Goal: Transaction & Acquisition: Purchase product/service

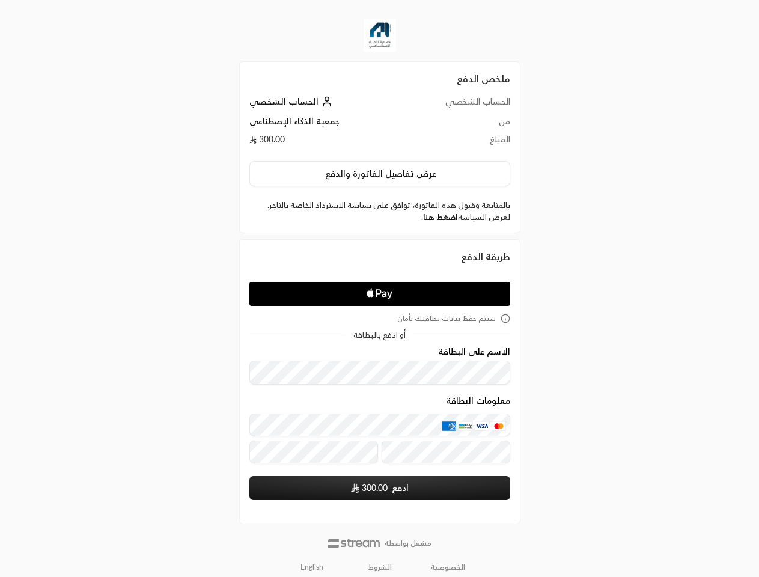
click at [379, 288] on icon "Apple Logo" at bounding box center [379, 294] width 123 height 22
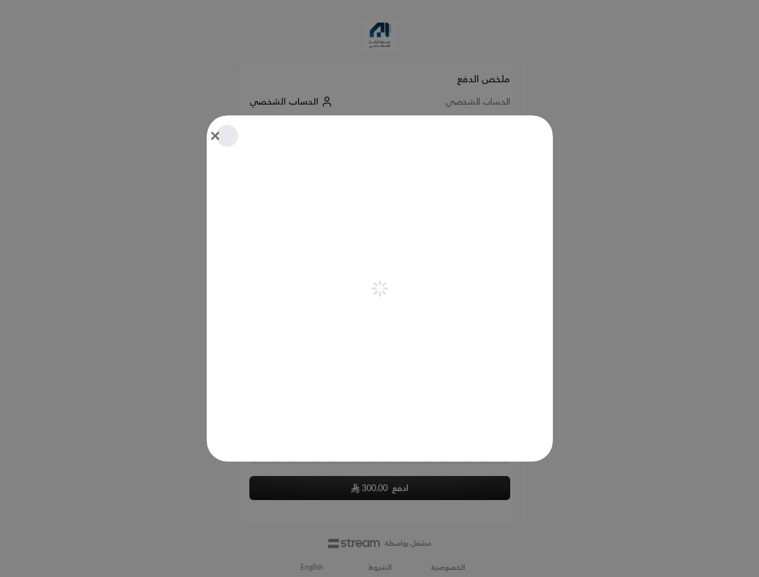
click at [380, 174] on div "Pay with Apple Pay" at bounding box center [380, 288] width 346 height 346
click at [440, 217] on div "Pay with Apple Pay" at bounding box center [380, 288] width 346 height 346
click at [377, 294] on icon "aria-label-from-constructor" at bounding box center [375, 292] width 4 height 4
click at [380, 318] on div "Pay with Apple Pay" at bounding box center [380, 288] width 346 height 346
click at [312, 567] on div at bounding box center [379, 288] width 759 height 577
